Goal: Book appointment/travel/reservation

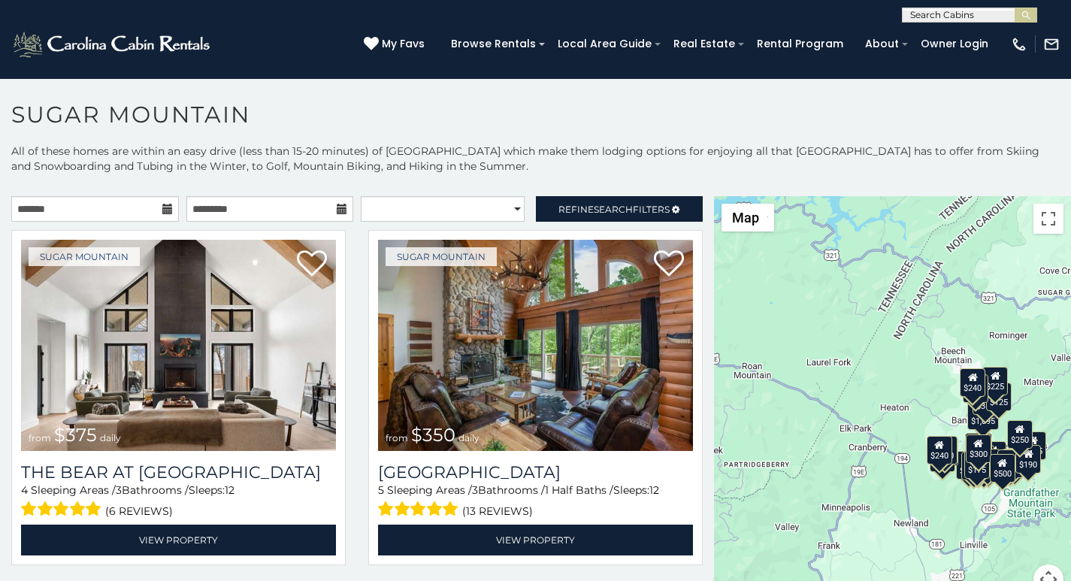
scroll to position [32, 0]
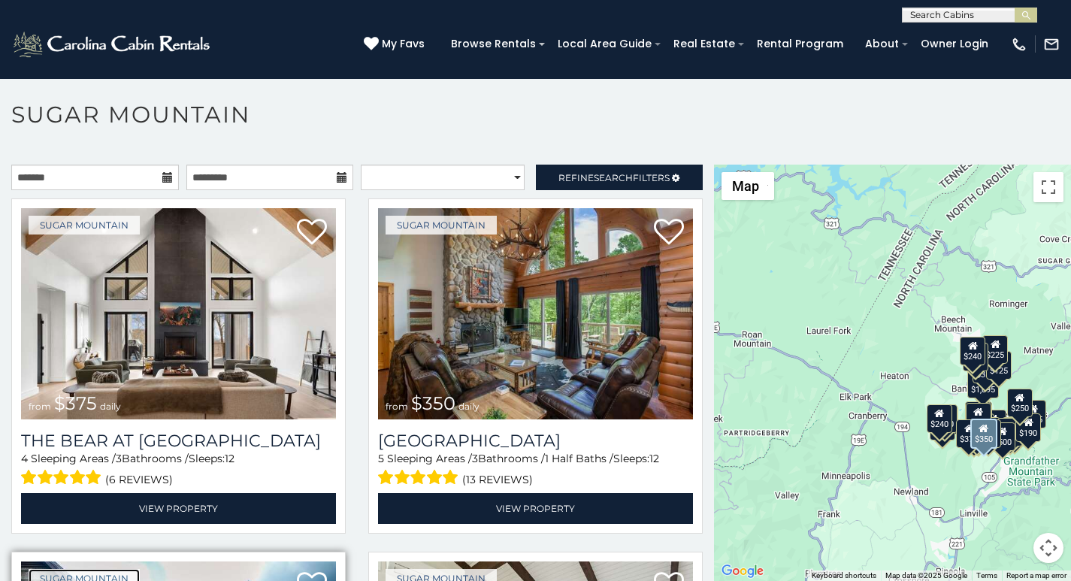
click at [50, 577] on link "Sugar Mountain" at bounding box center [84, 578] width 111 height 19
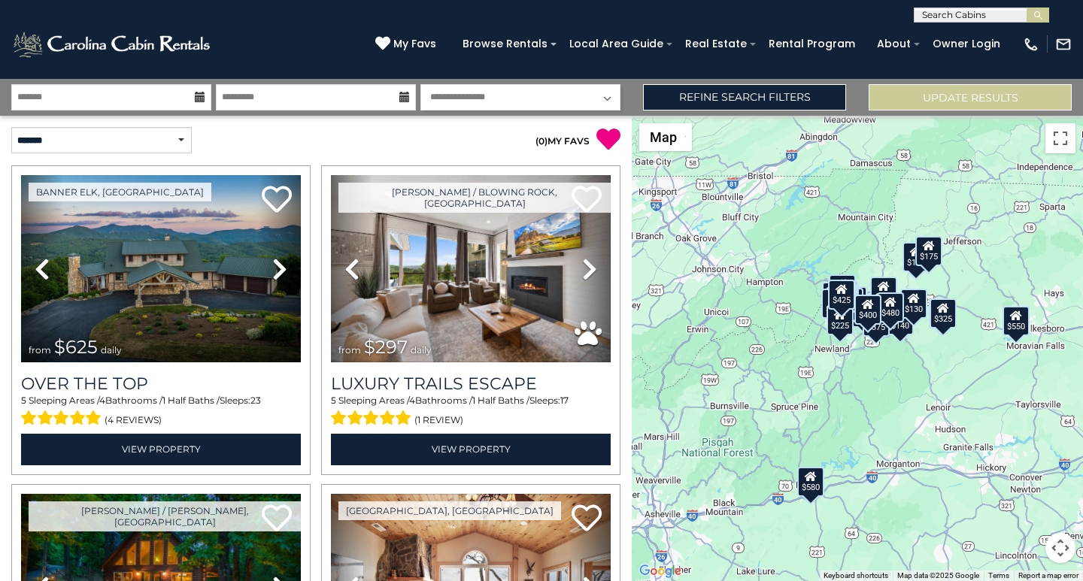
click at [1082, 450] on div "$625 $297 $175 $300 $580 $290 $424 $395 $270 $185 $230 $550 $349 $230 $160 $325…" at bounding box center [857, 348] width 451 height 465
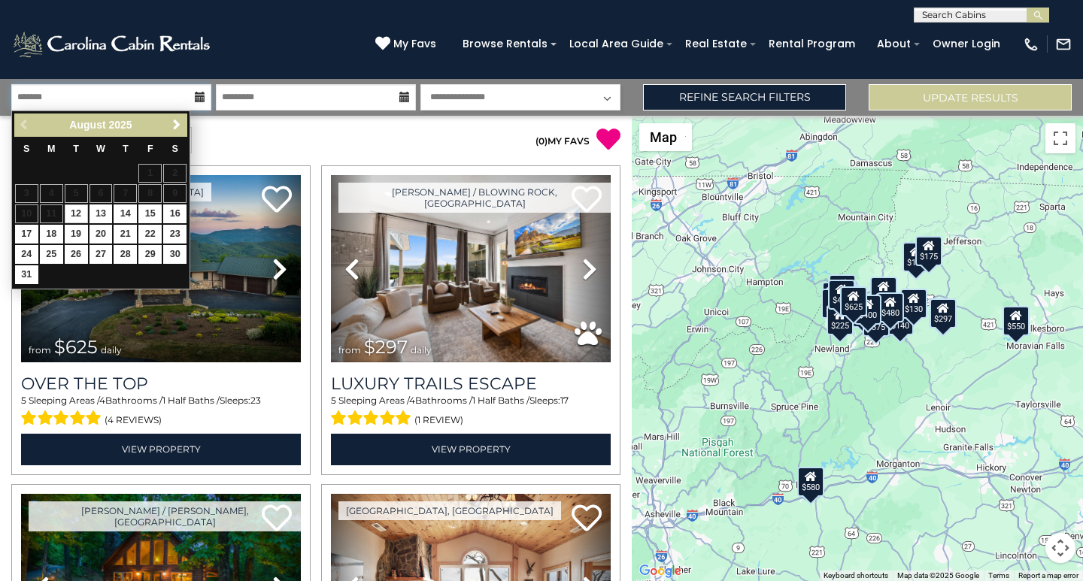
click at [32, 87] on input "text" at bounding box center [111, 97] width 200 height 26
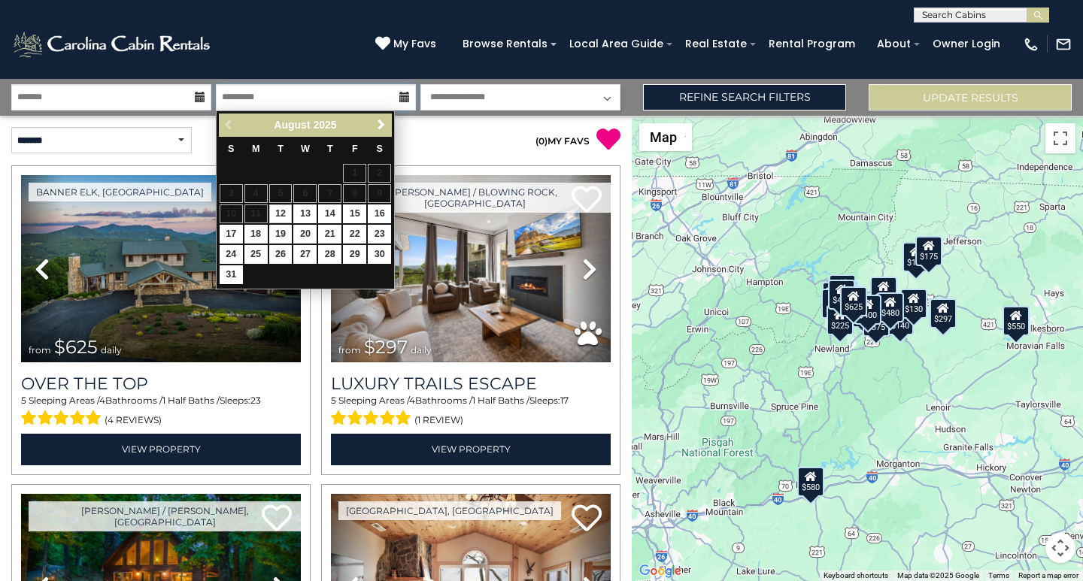
click at [236, 100] on input "text" at bounding box center [316, 97] width 200 height 26
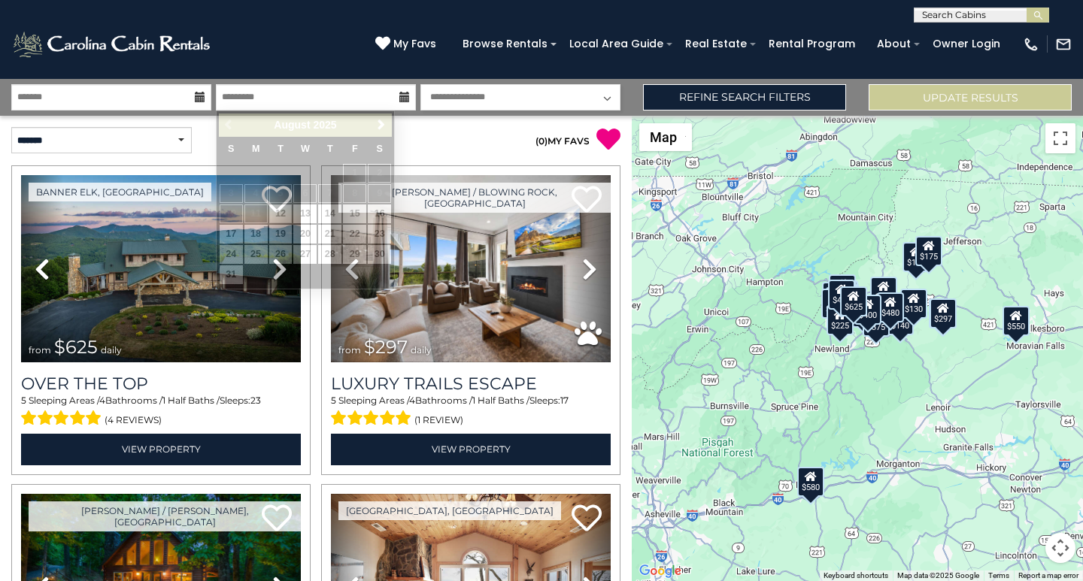
click at [460, 86] on select "**********" at bounding box center [520, 97] width 200 height 26
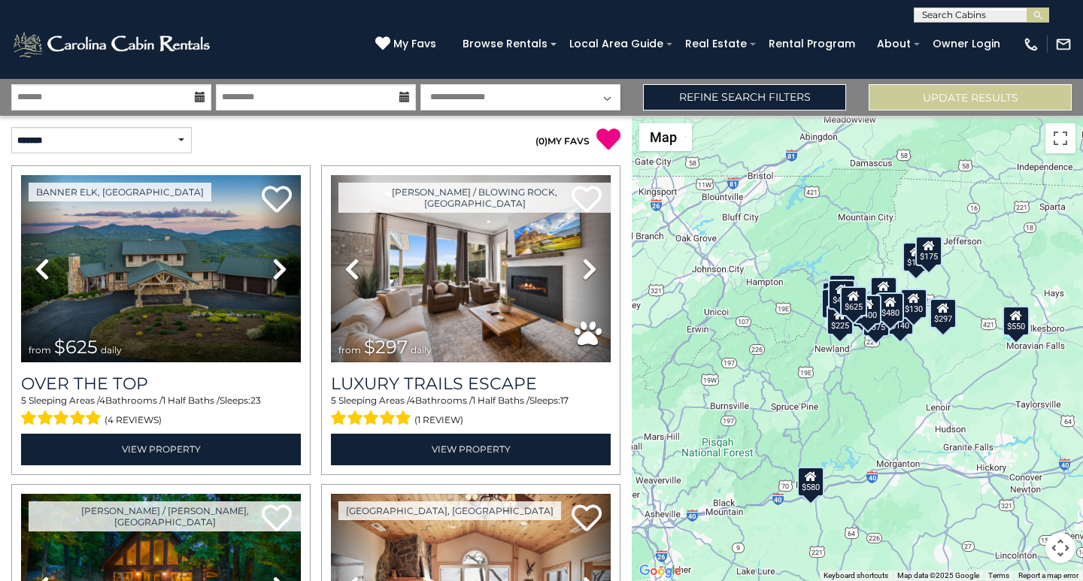
select select "*"
click at [420, 84] on select "**********" at bounding box center [520, 97] width 200 height 26
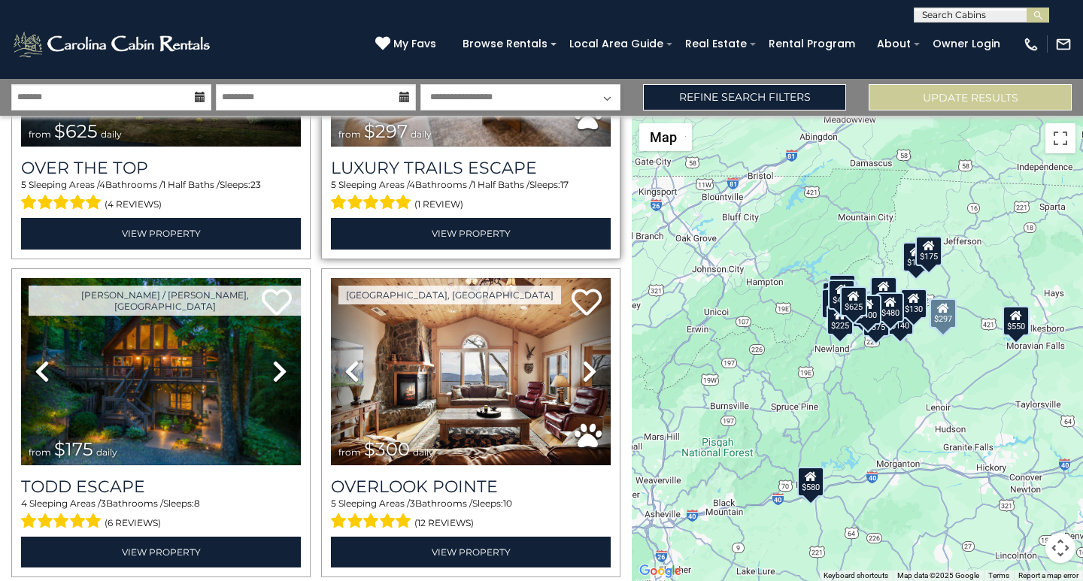
scroll to position [314, 0]
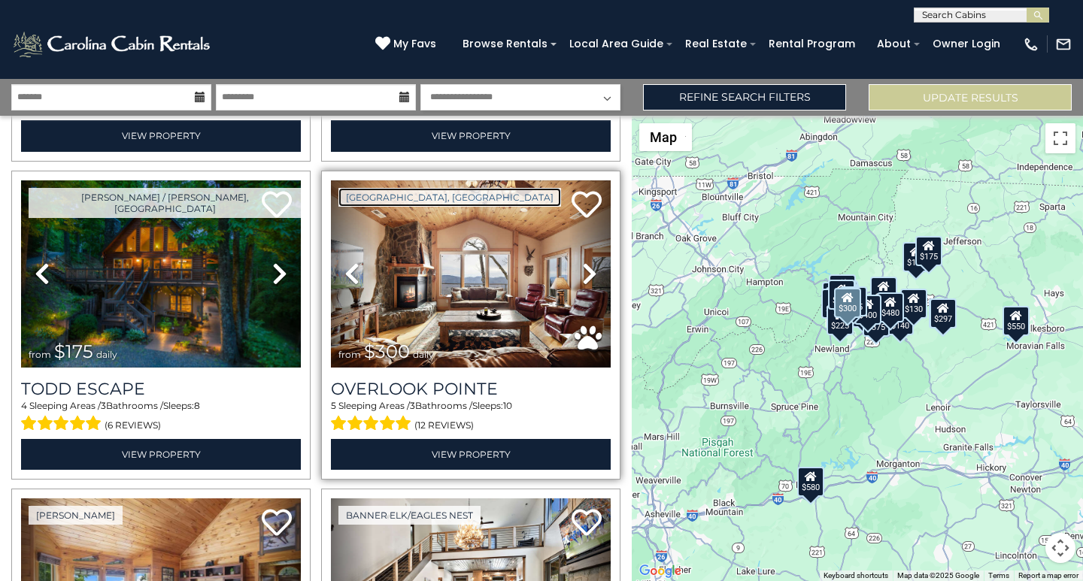
click at [346, 198] on link "[GEOGRAPHIC_DATA], [GEOGRAPHIC_DATA]" at bounding box center [449, 197] width 223 height 19
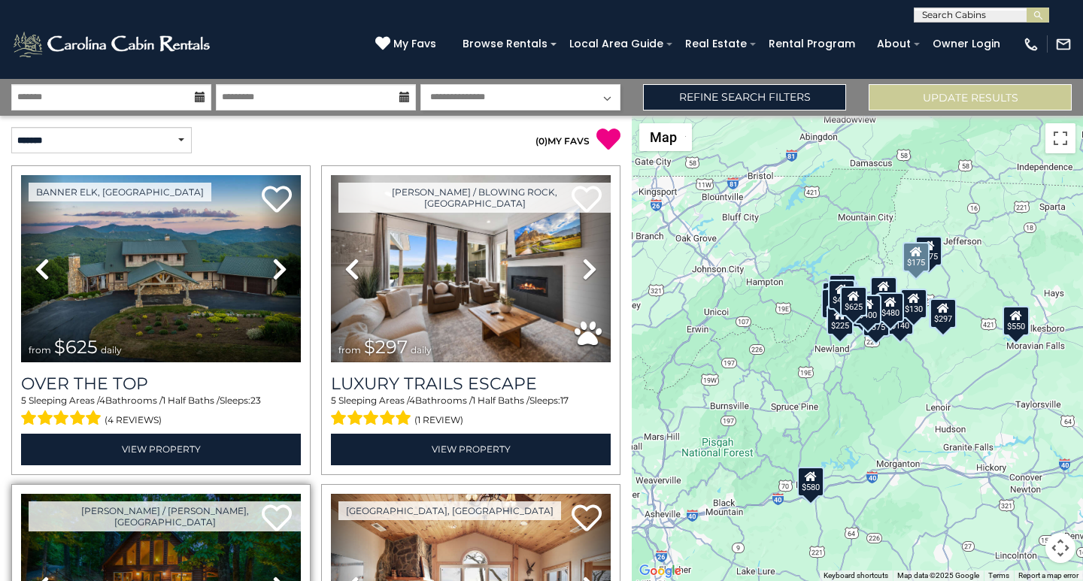
click at [25, 510] on link "Previous" at bounding box center [42, 587] width 42 height 187
